Goal: Task Accomplishment & Management: Use online tool/utility

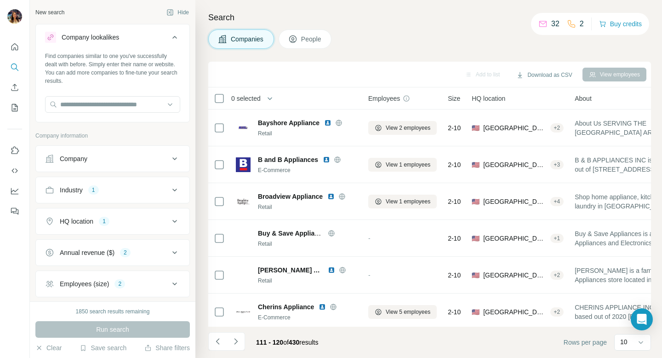
scroll to position [151, 0]
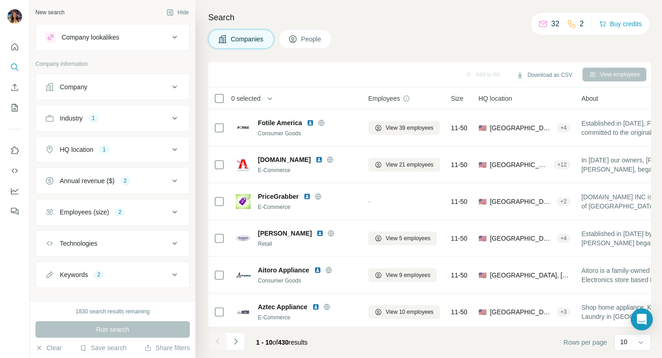
click at [551, 22] on p "32" at bounding box center [555, 23] width 8 height 11
click at [580, 24] on p "2" at bounding box center [582, 23] width 4 height 11
click at [538, 22] on icon at bounding box center [542, 23] width 9 height 9
click at [540, 22] on icon at bounding box center [542, 23] width 9 height 9
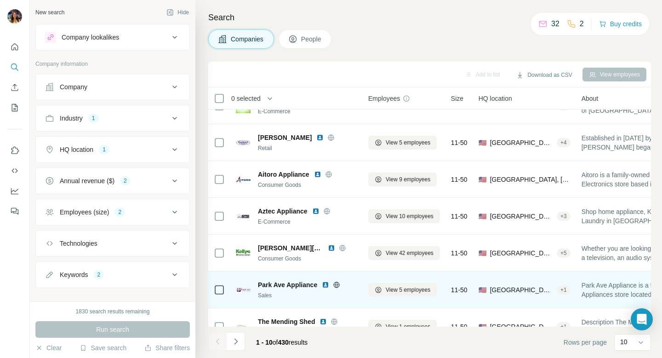
scroll to position [151, 0]
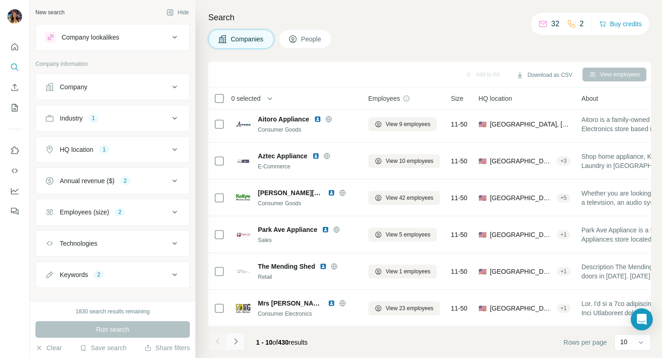
click at [235, 341] on icon "Navigate to next page" at bounding box center [235, 341] width 9 height 9
